Goal: Download file/media

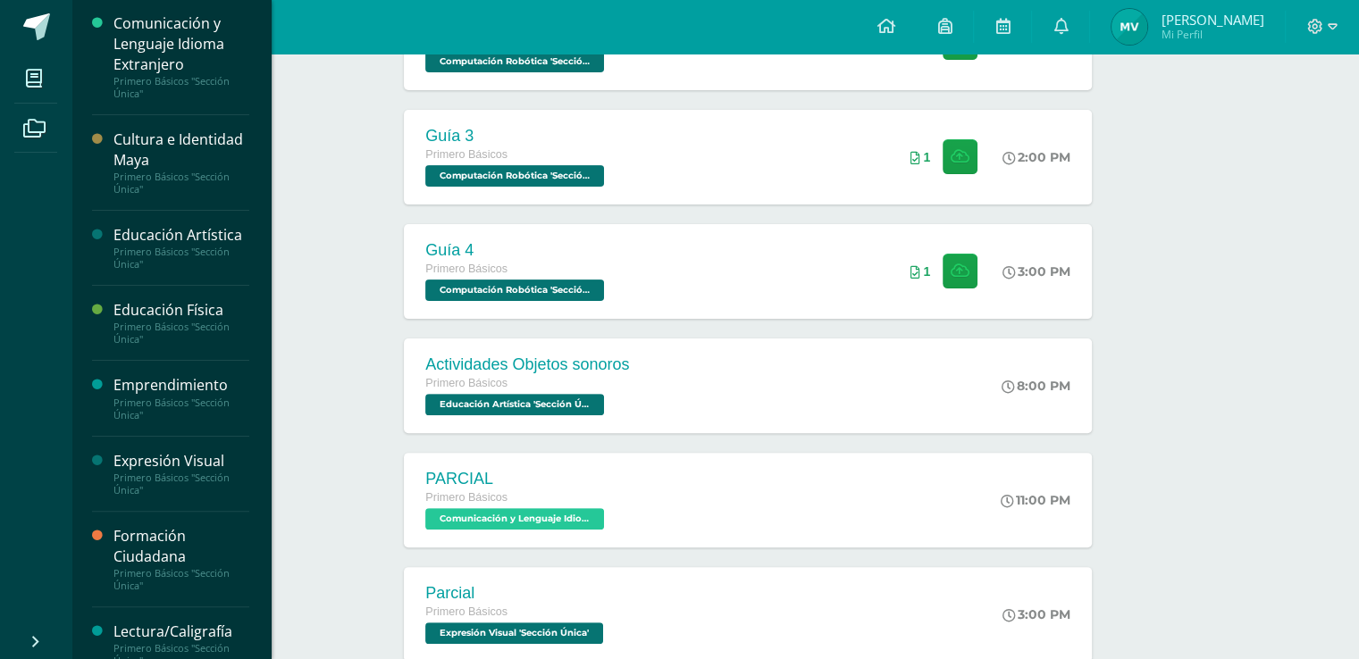
scroll to position [380, 0]
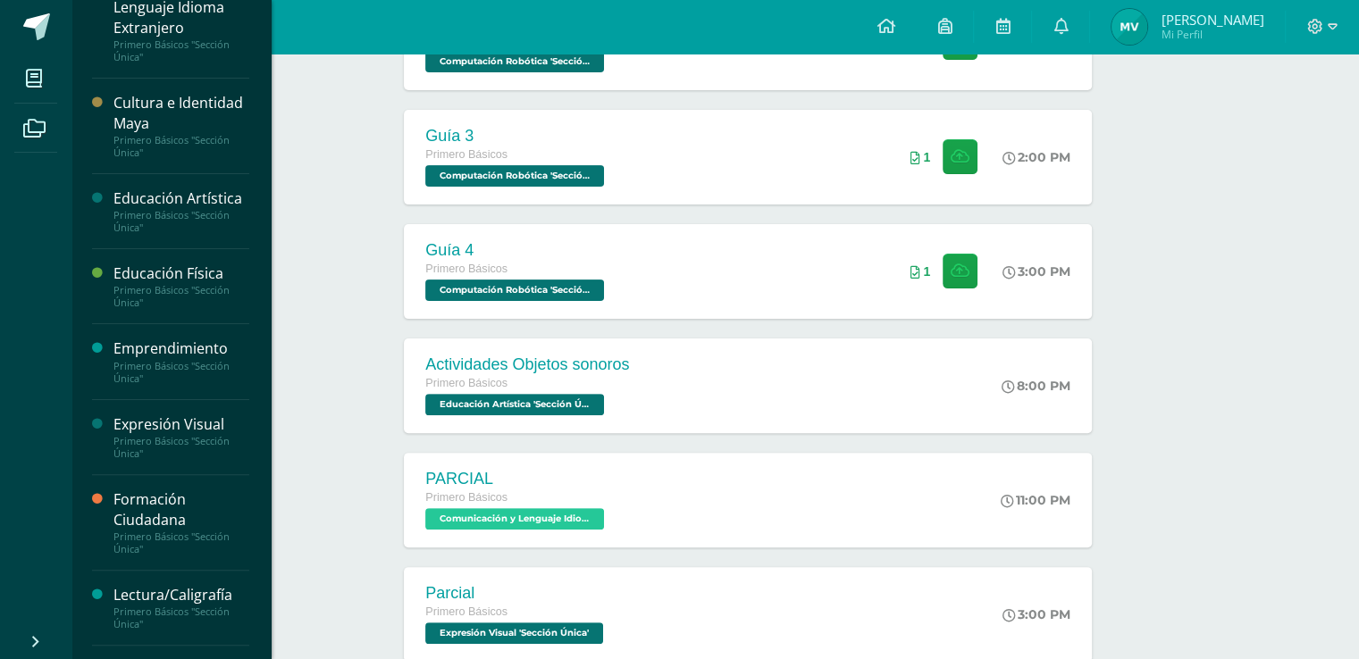
click at [182, 430] on div "Expresión Visual" at bounding box center [181, 424] width 136 height 21
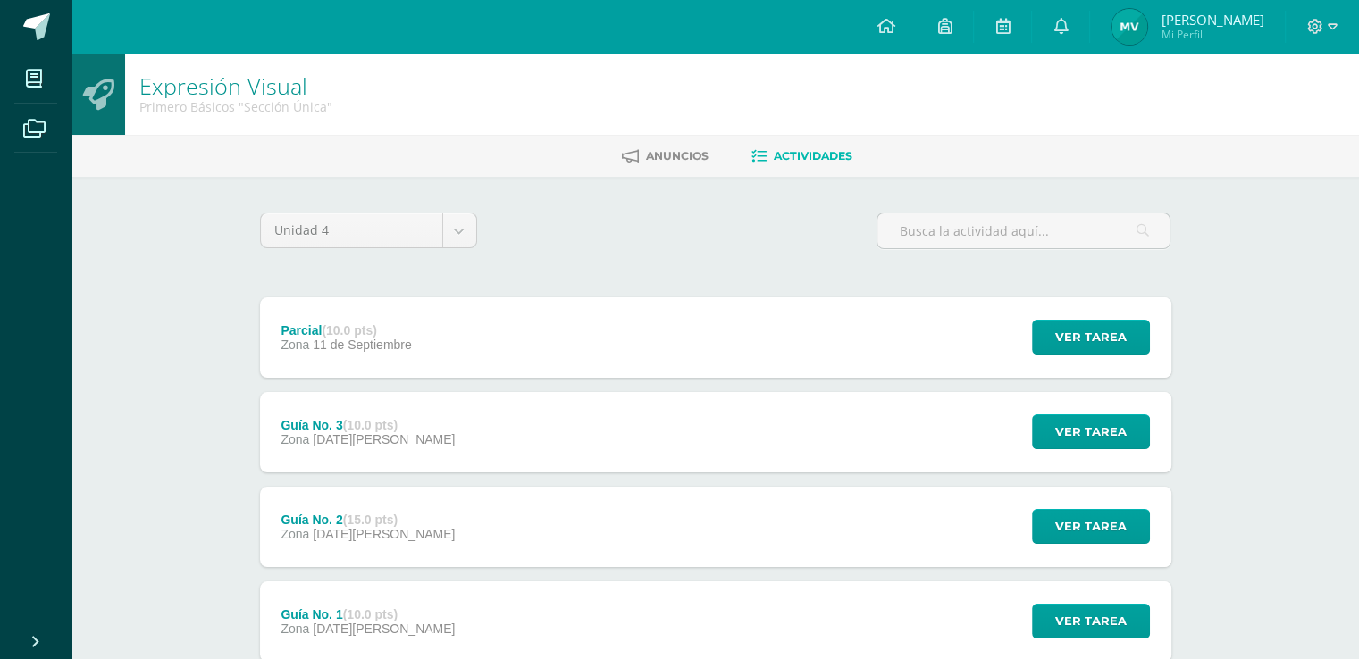
click at [331, 344] on span "11 de Septiembre" at bounding box center [362, 345] width 99 height 14
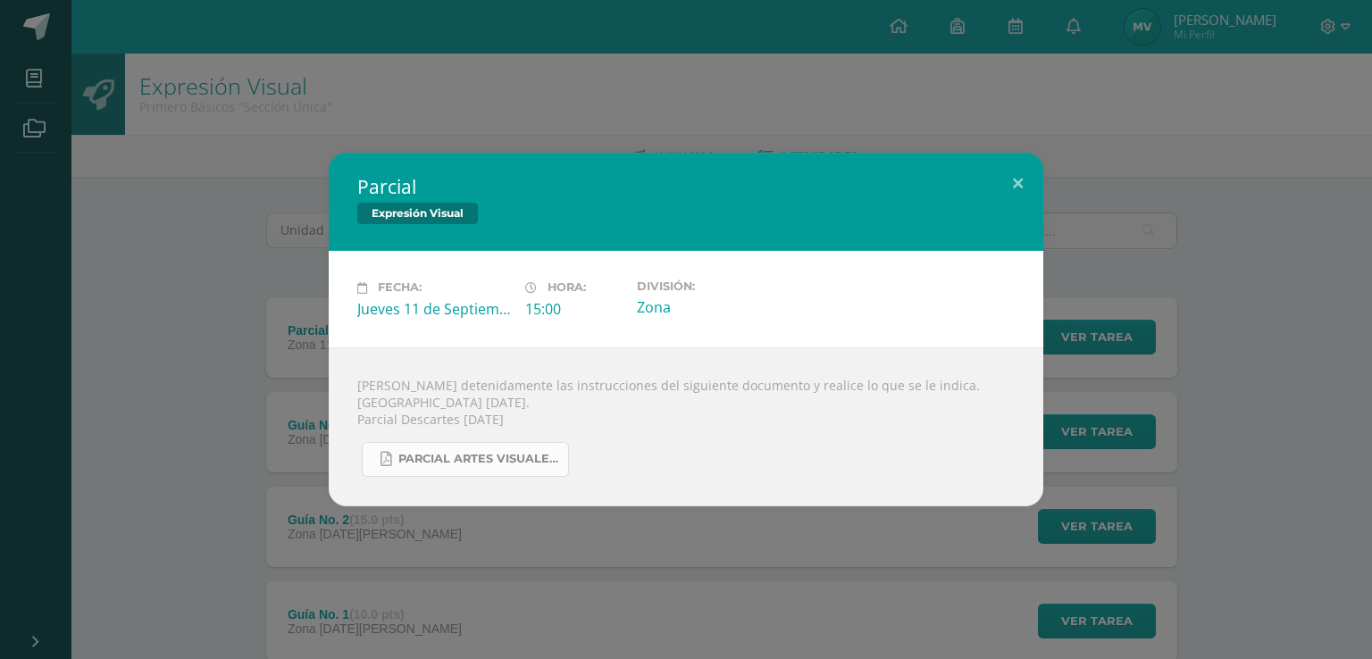
click at [477, 462] on span "PARCIAL ARTES VISUALES. IV BIM.docx.pdf" at bounding box center [478, 459] width 161 height 14
